Goal: Check status: Check status

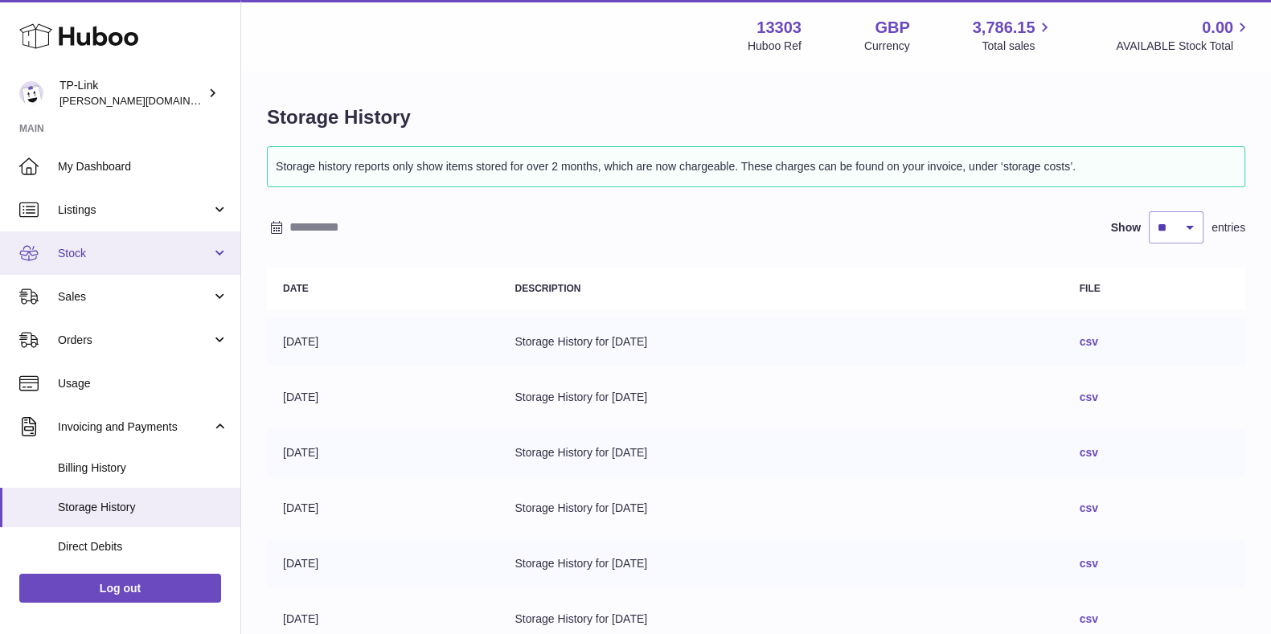
click at [113, 260] on link "Stock" at bounding box center [120, 253] width 240 height 43
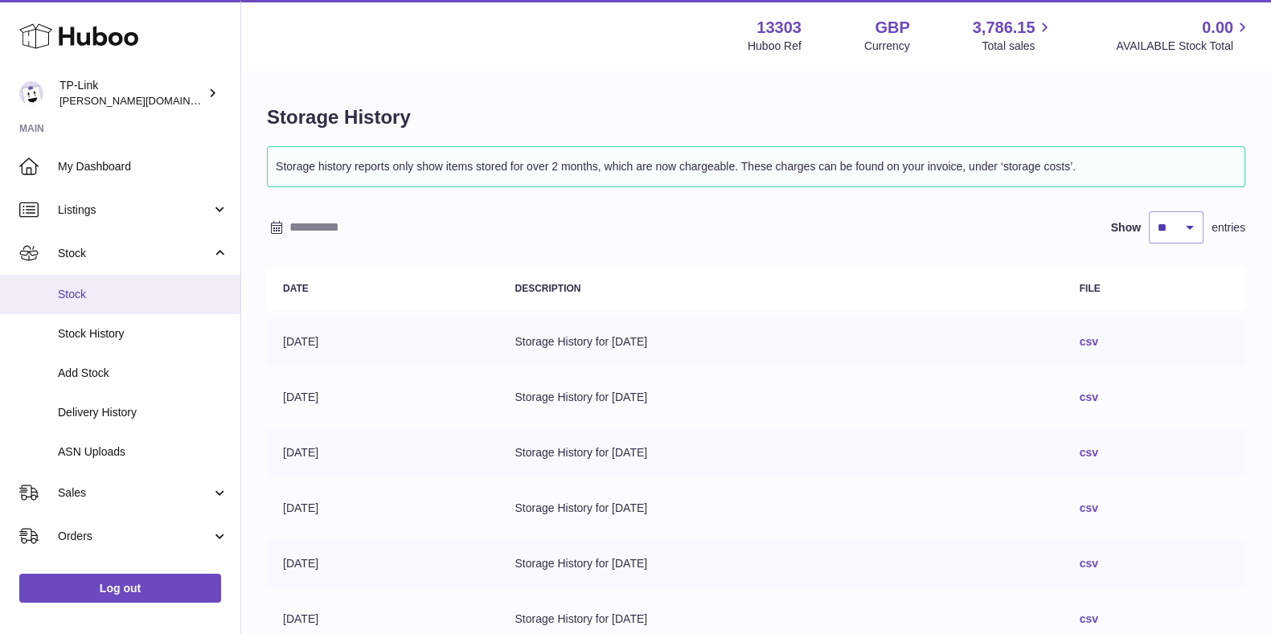
click at [105, 295] on span "Stock" at bounding box center [143, 294] width 170 height 15
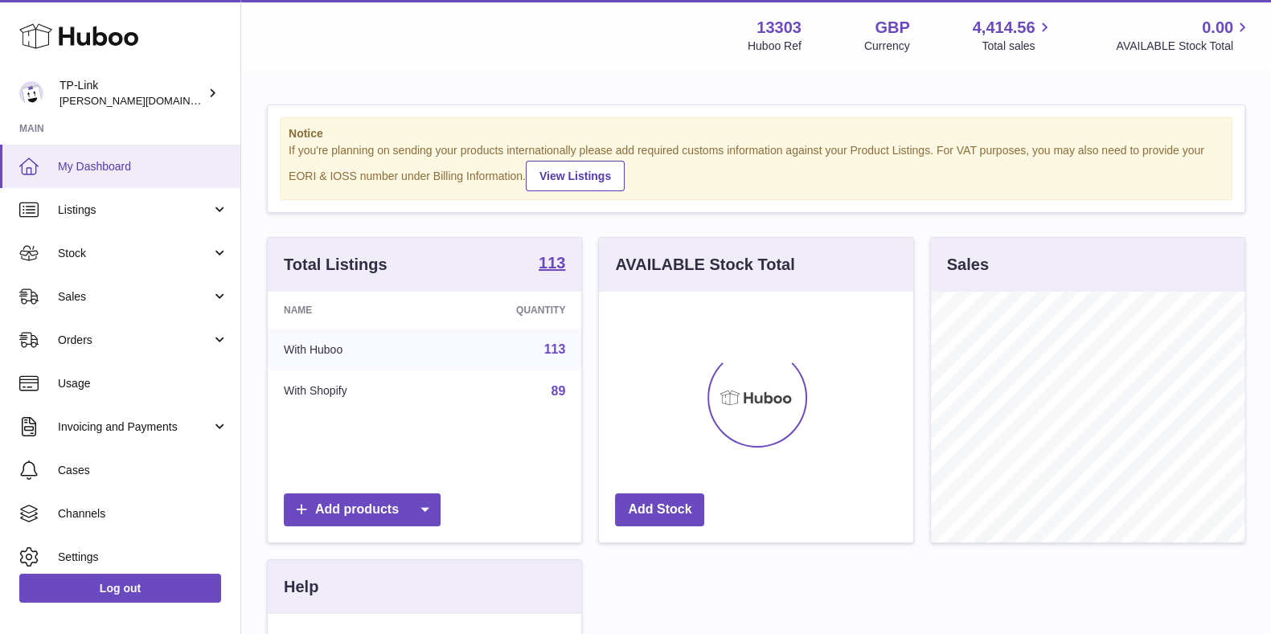
scroll to position [251, 313]
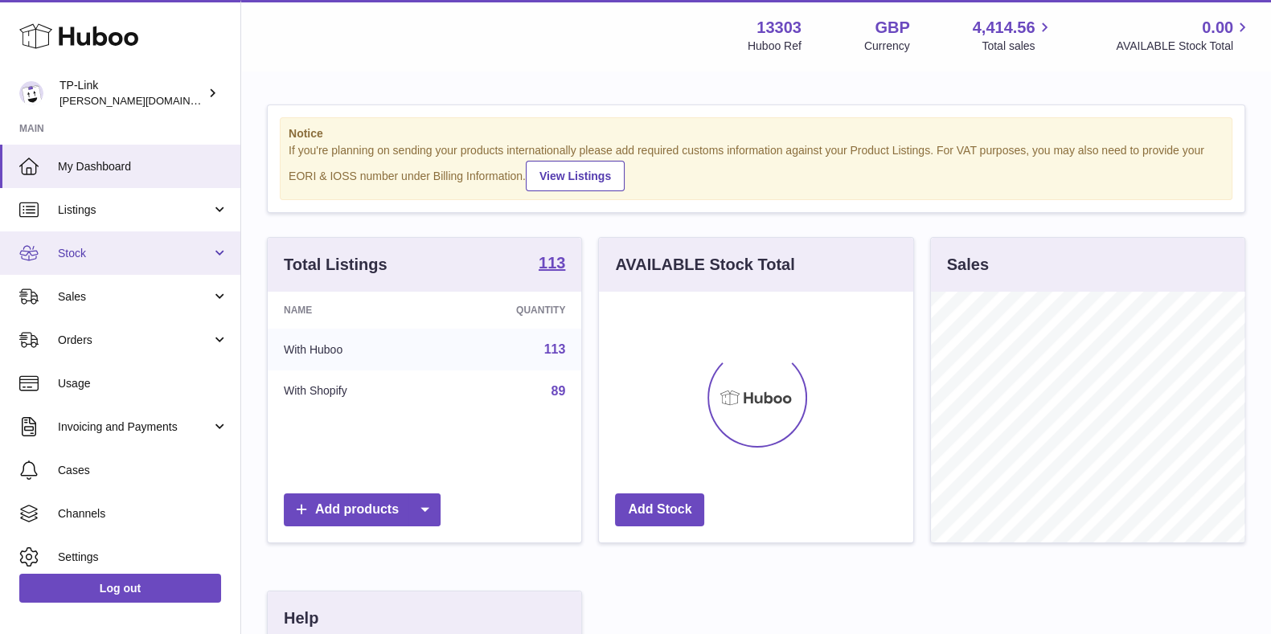
click at [93, 266] on link "Stock" at bounding box center [120, 253] width 240 height 43
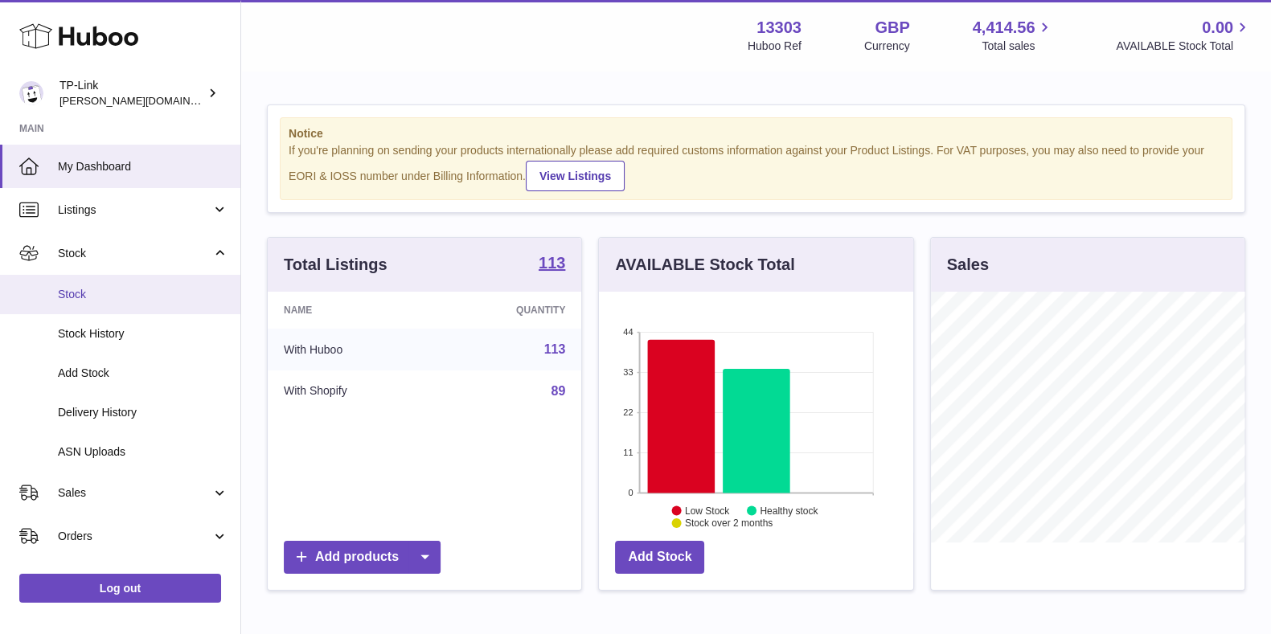
click at [105, 297] on span "Stock" at bounding box center [143, 294] width 170 height 15
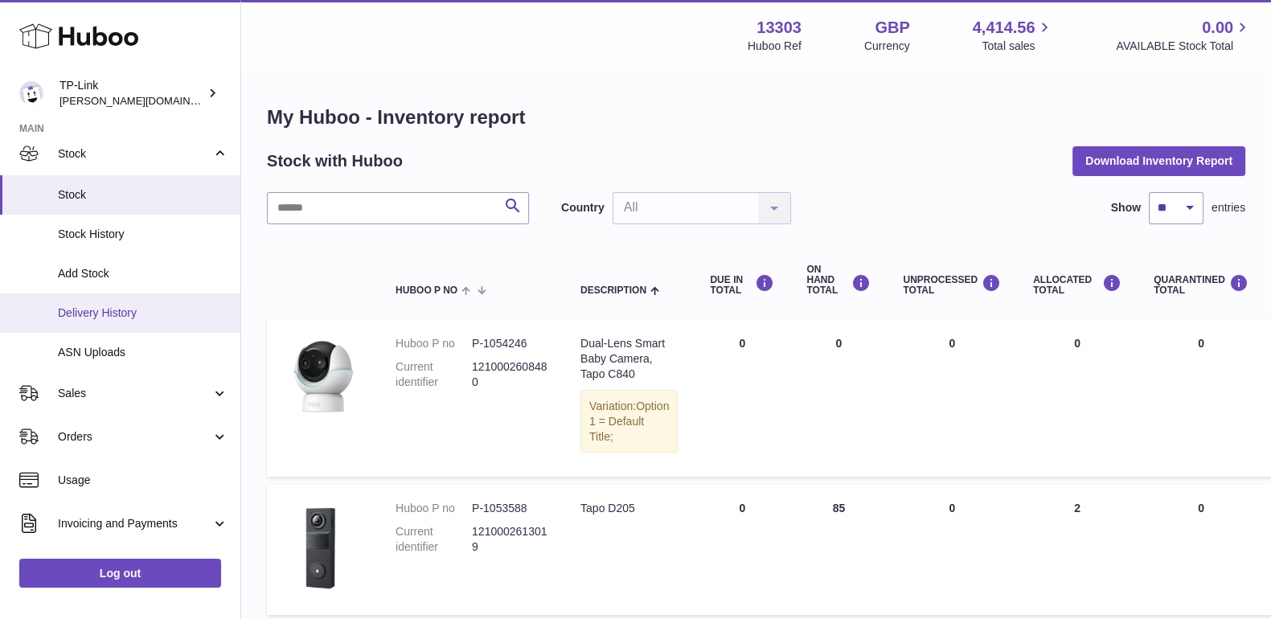
scroll to position [200, 0]
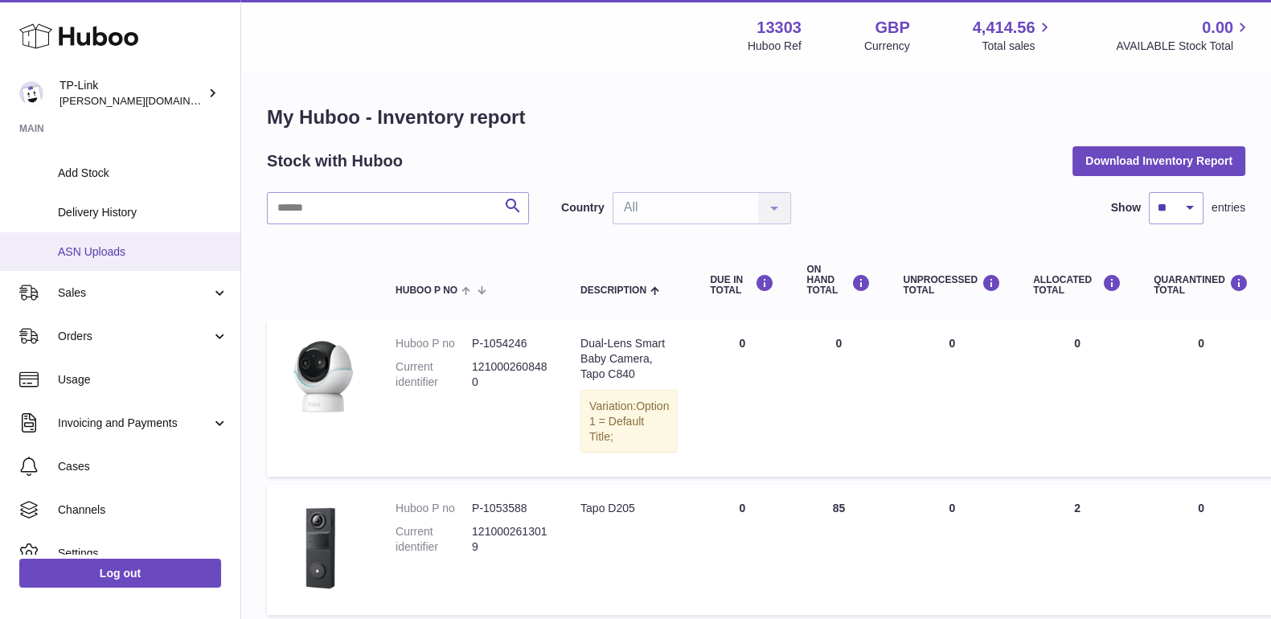
click at [130, 248] on span "ASN Uploads" at bounding box center [143, 251] width 170 height 15
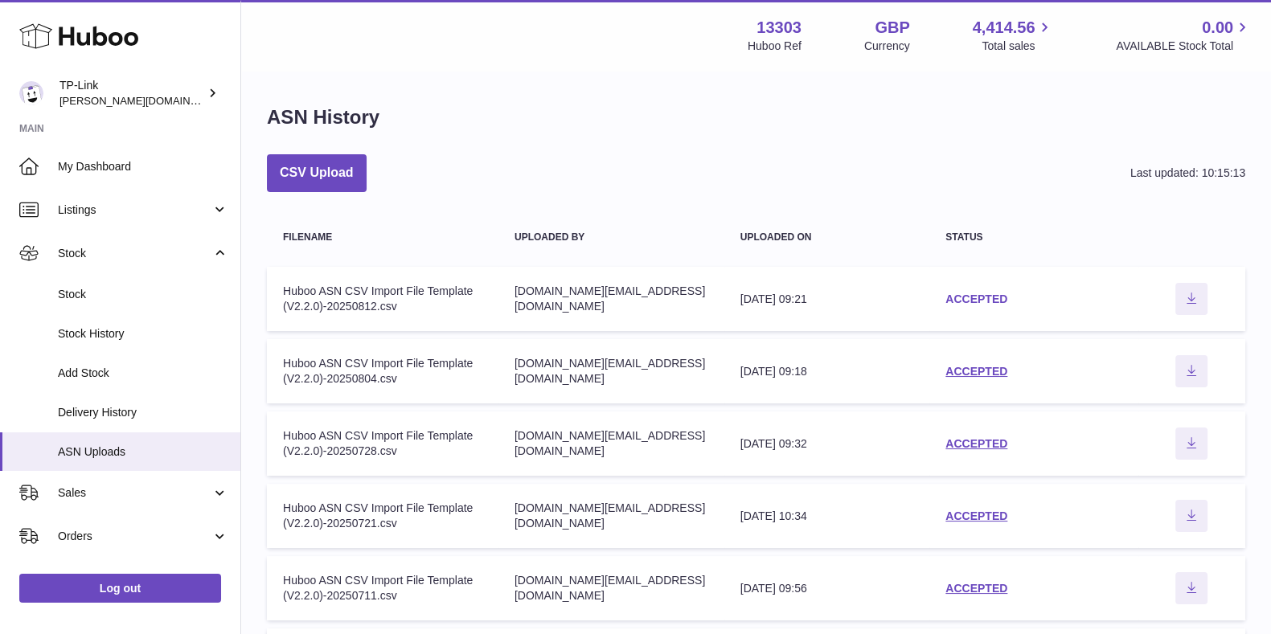
click at [985, 296] on link "ACCEPTED" at bounding box center [976, 299] width 62 height 13
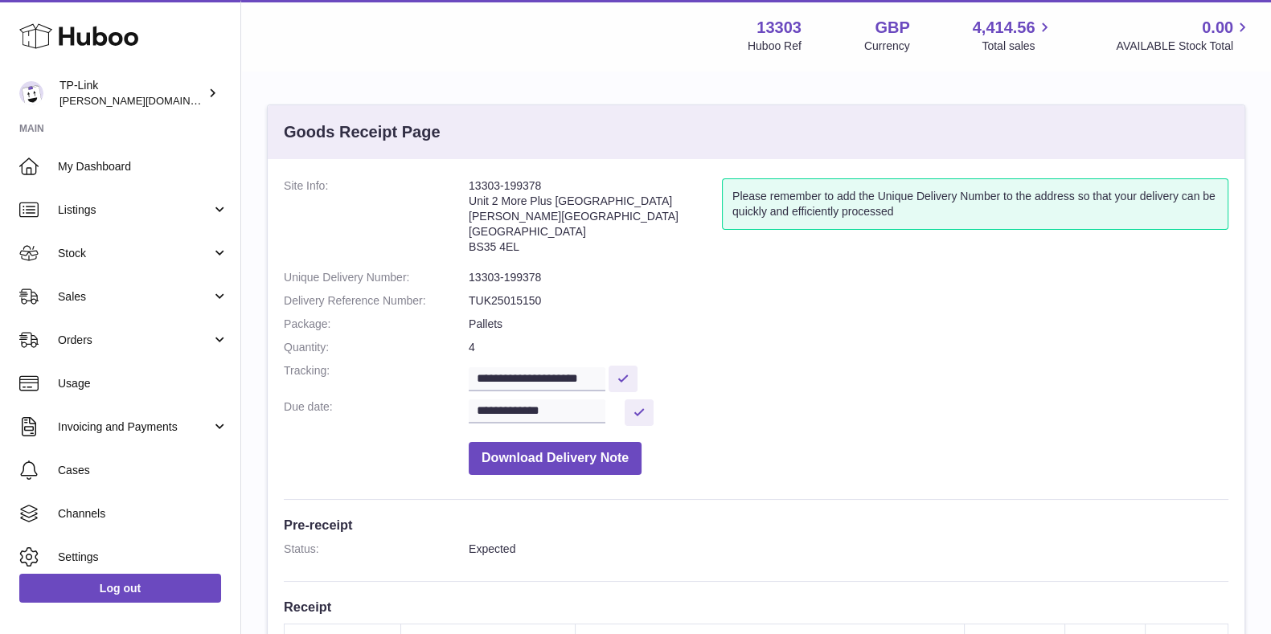
click at [1105, 374] on dd "**********" at bounding box center [849, 377] width 760 height 28
click at [990, 367] on dd "**********" at bounding box center [849, 377] width 760 height 28
drag, startPoint x: 1063, startPoint y: 324, endPoint x: 1065, endPoint y: 275, distance: 49.1
click at [1066, 323] on dd "Pallets" at bounding box center [849, 324] width 760 height 15
